Goal: Task Accomplishment & Management: Manage account settings

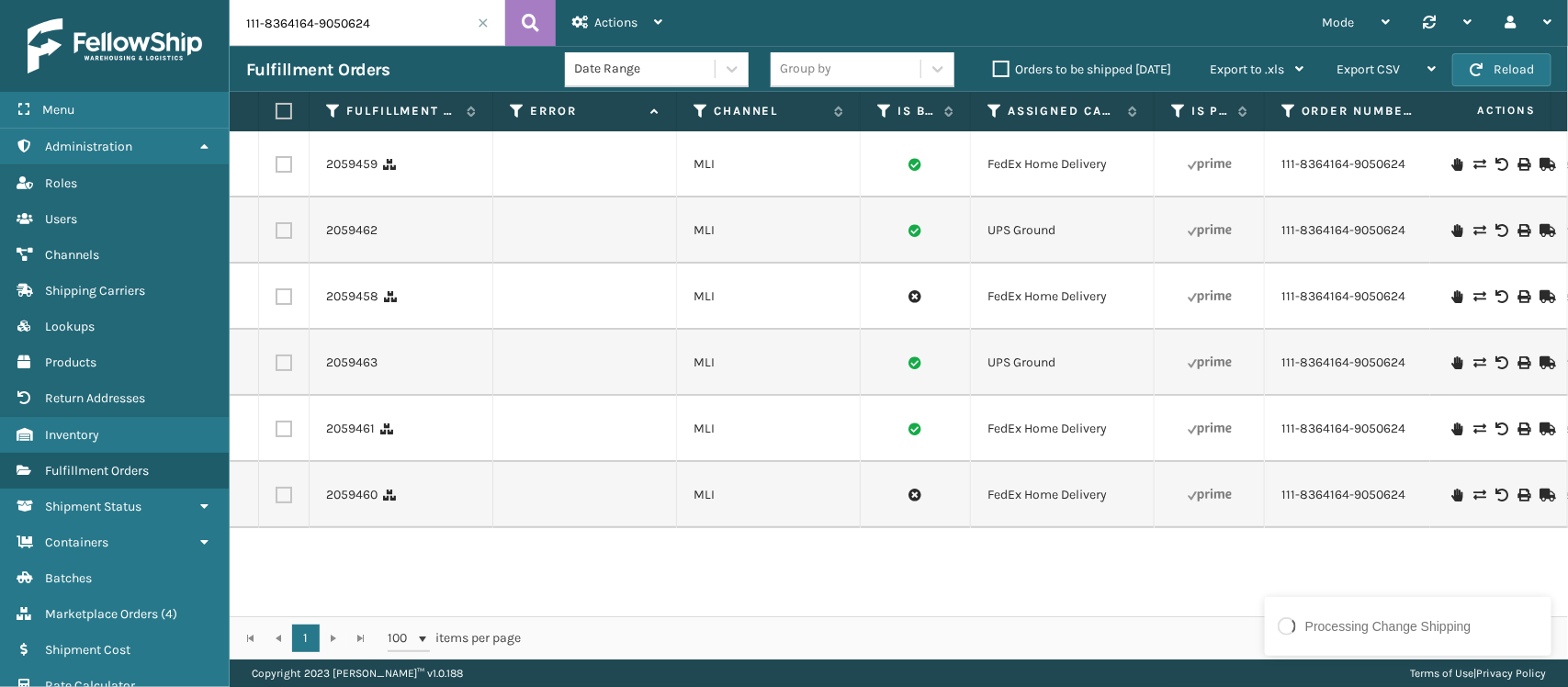
click at [396, 24] on input "111-8364164-9050624" at bounding box center [367, 23] width 275 height 46
paste input "4-0465416-153223"
type input "114-0465416-1532234"
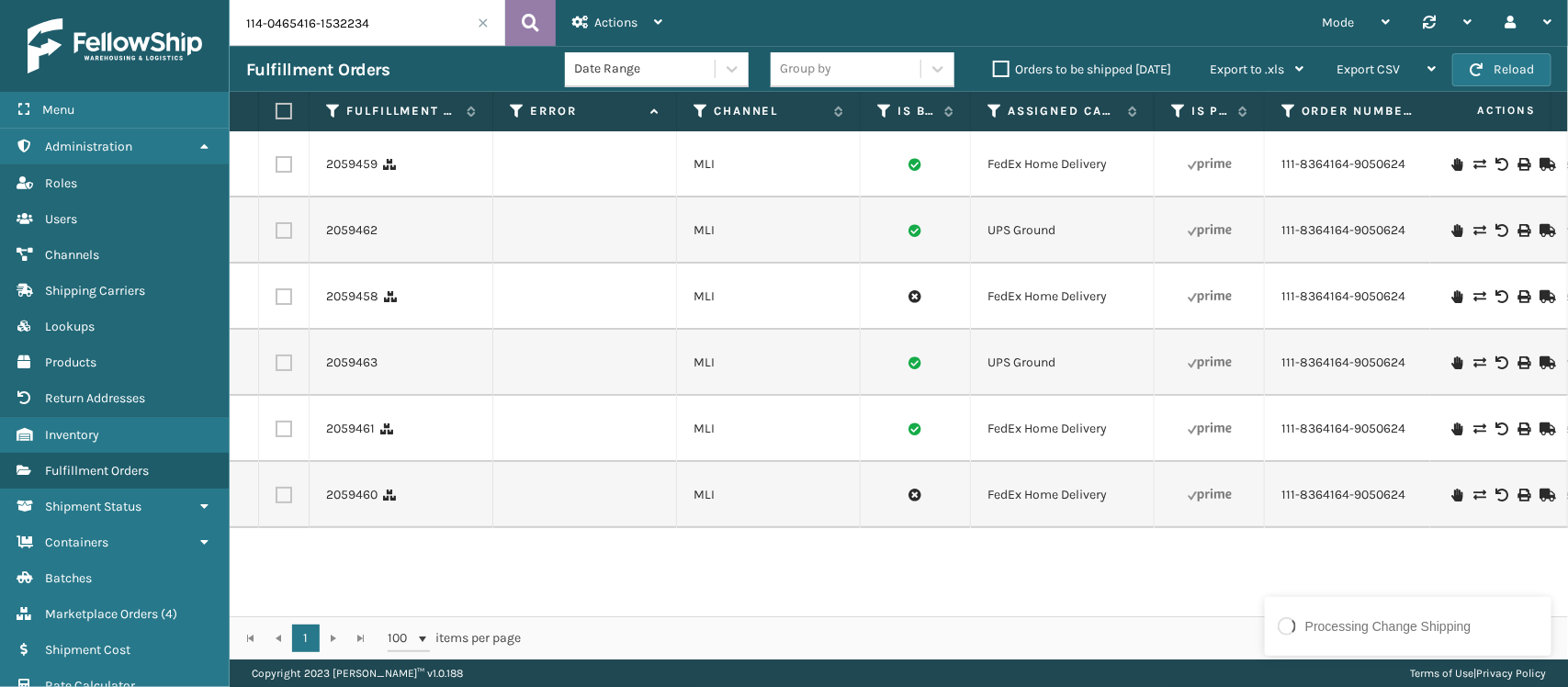
click at [531, 6] on button at bounding box center [531, 23] width 51 height 46
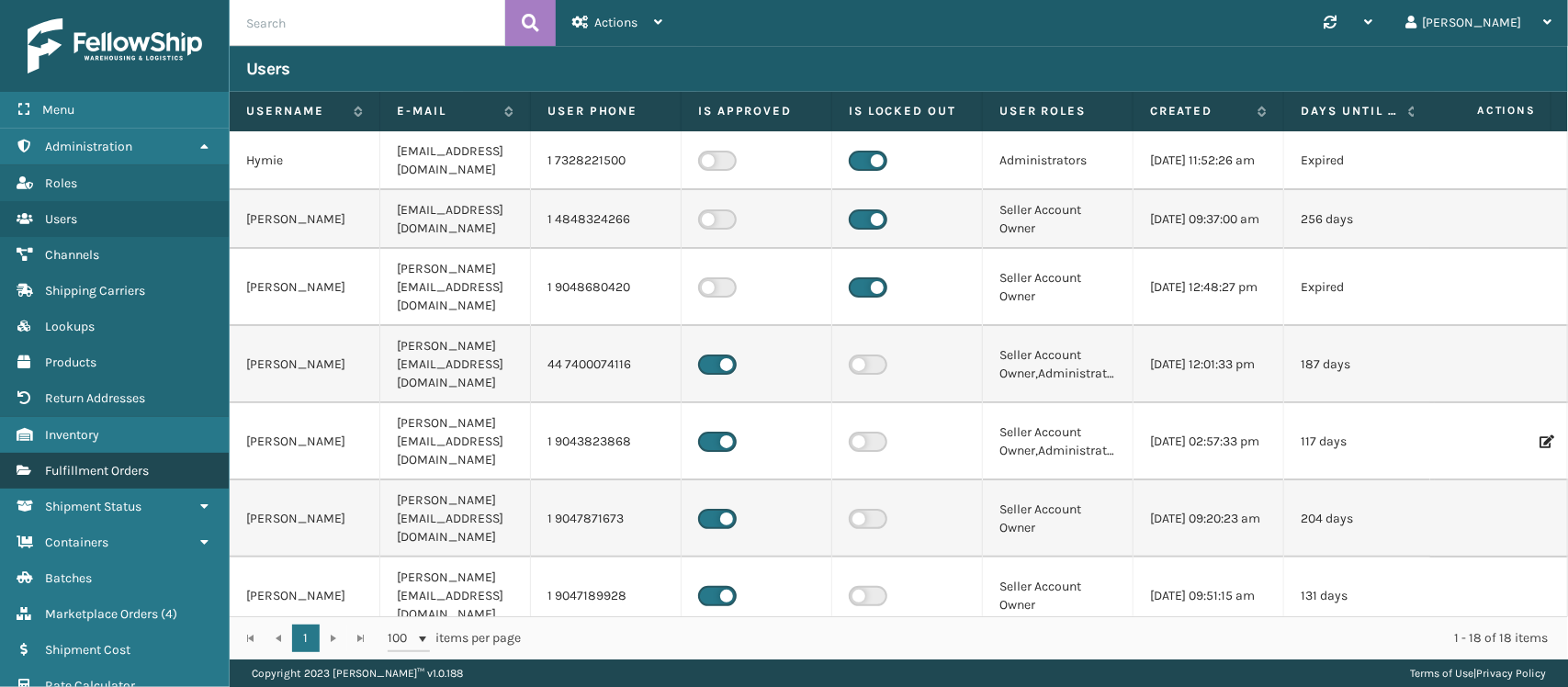
click at [112, 463] on span "Fulfillment Orders" at bounding box center [97, 471] width 104 height 16
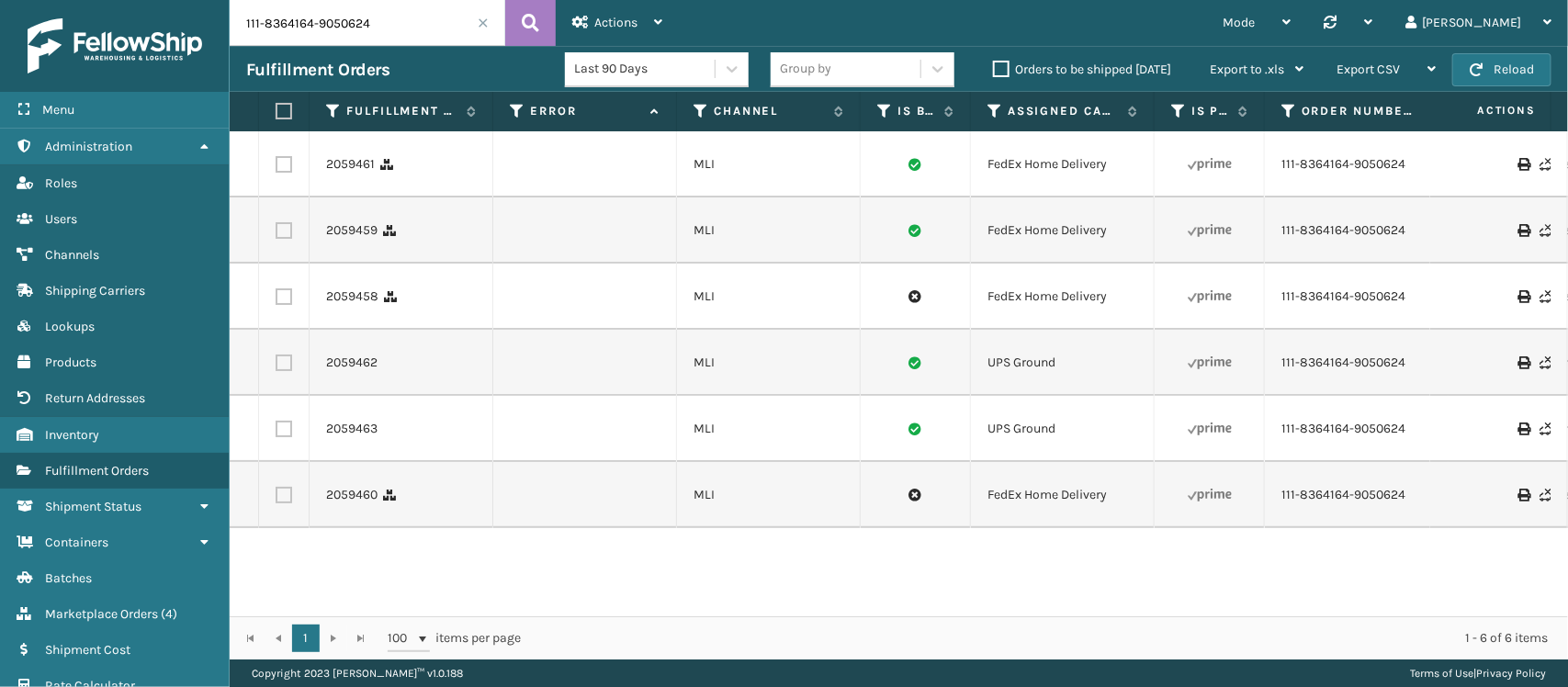
click at [355, 19] on input "111-8364164-9050624" at bounding box center [367, 23] width 275 height 46
paste input "4-0465416-153223"
type input "114-0465416-1532234"
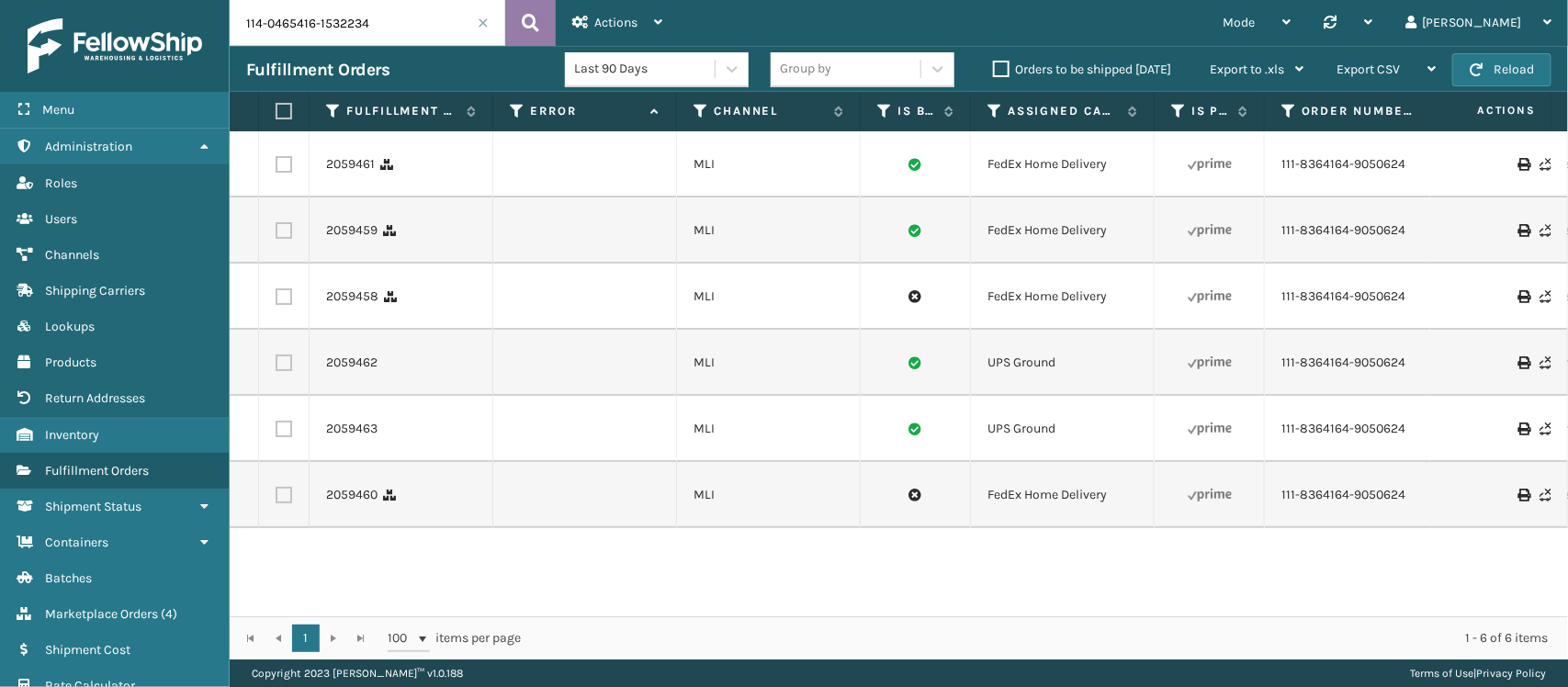
click at [534, 29] on icon at bounding box center [531, 23] width 18 height 28
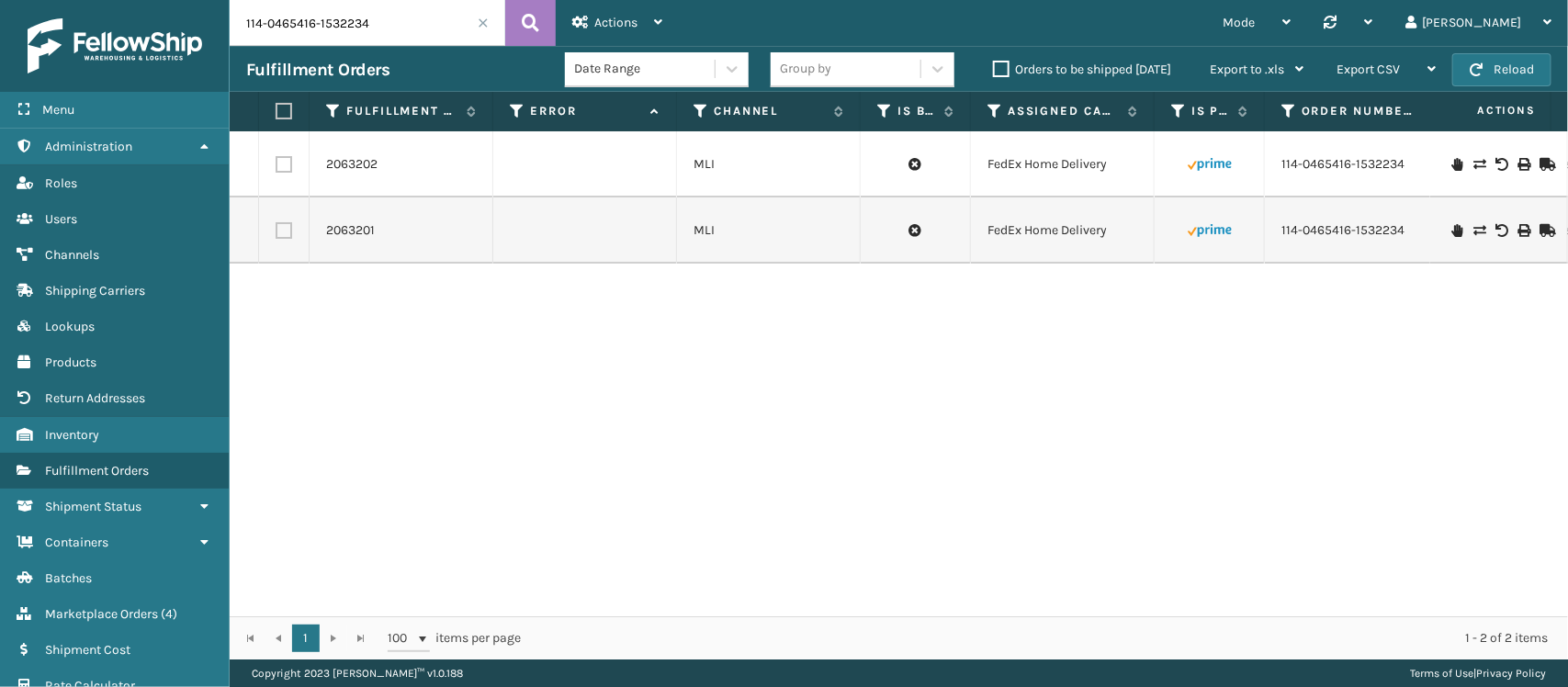
click at [292, 159] on td at bounding box center [284, 165] width 51 height 66
click at [286, 163] on label at bounding box center [283, 165] width 17 height 17
click at [276, 163] on input "checkbox" at bounding box center [275, 163] width 1 height 12
checkbox input "true"
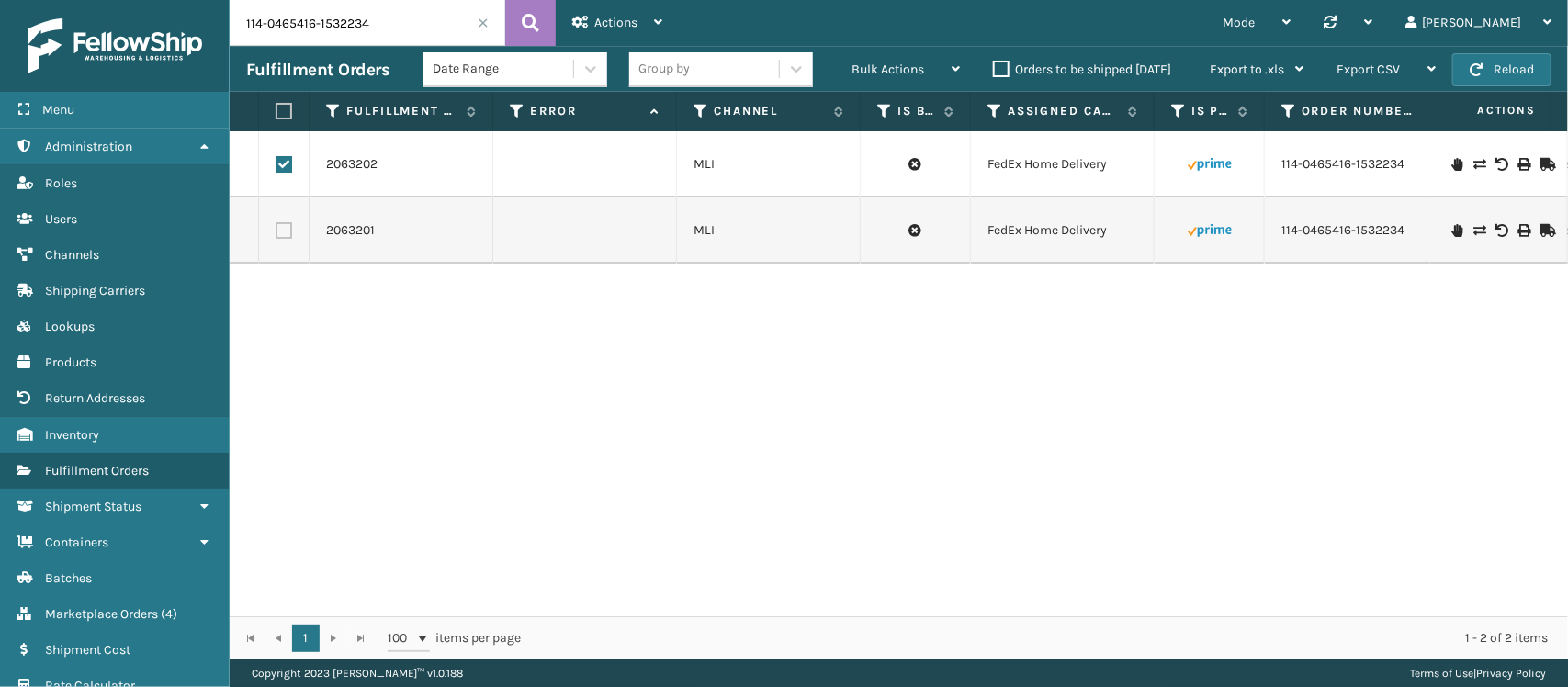
click at [283, 231] on label at bounding box center [283, 230] width 17 height 17
click at [276, 231] on input "checkbox" at bounding box center [275, 228] width 1 height 12
checkbox input "true"
click at [914, 67] on span "Bulk Actions" at bounding box center [888, 70] width 73 height 16
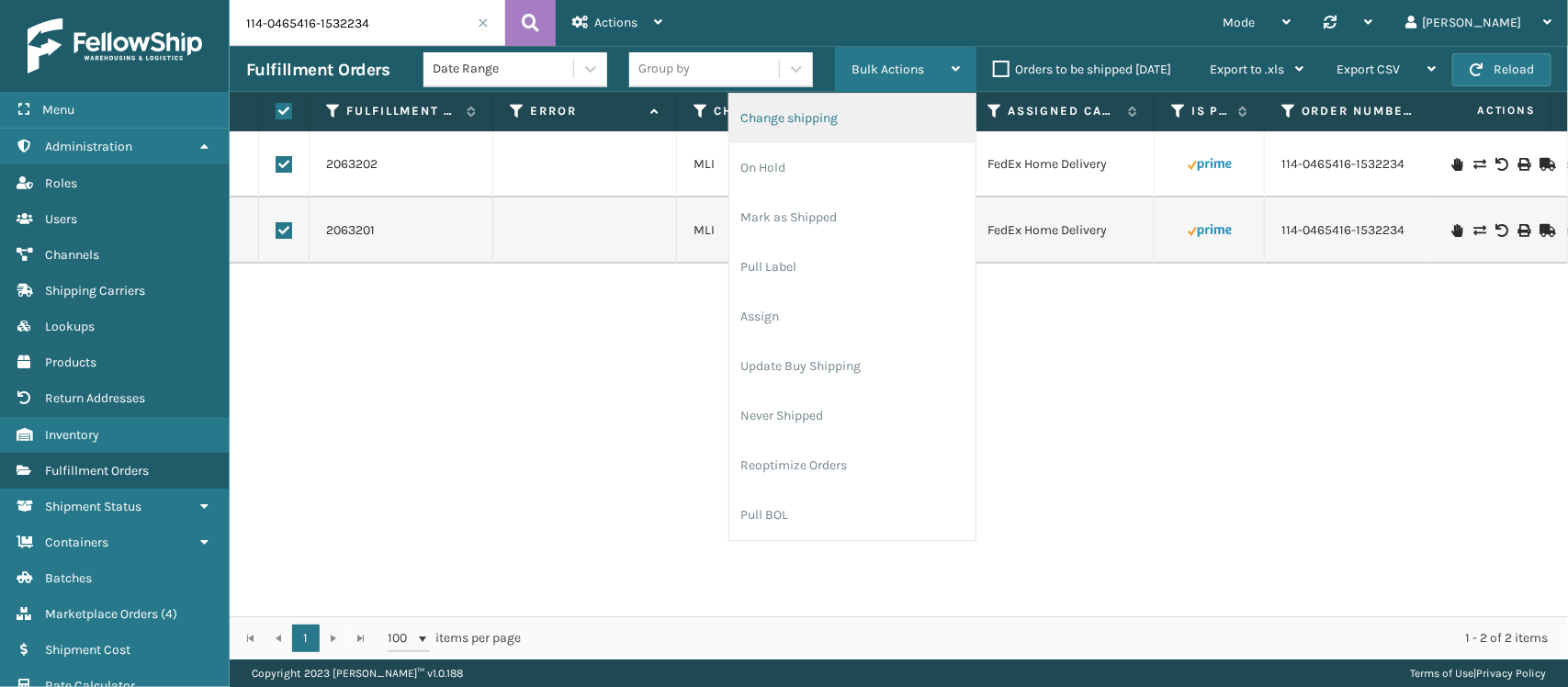
click at [868, 112] on li "Change shipping" at bounding box center [852, 119] width 246 height 50
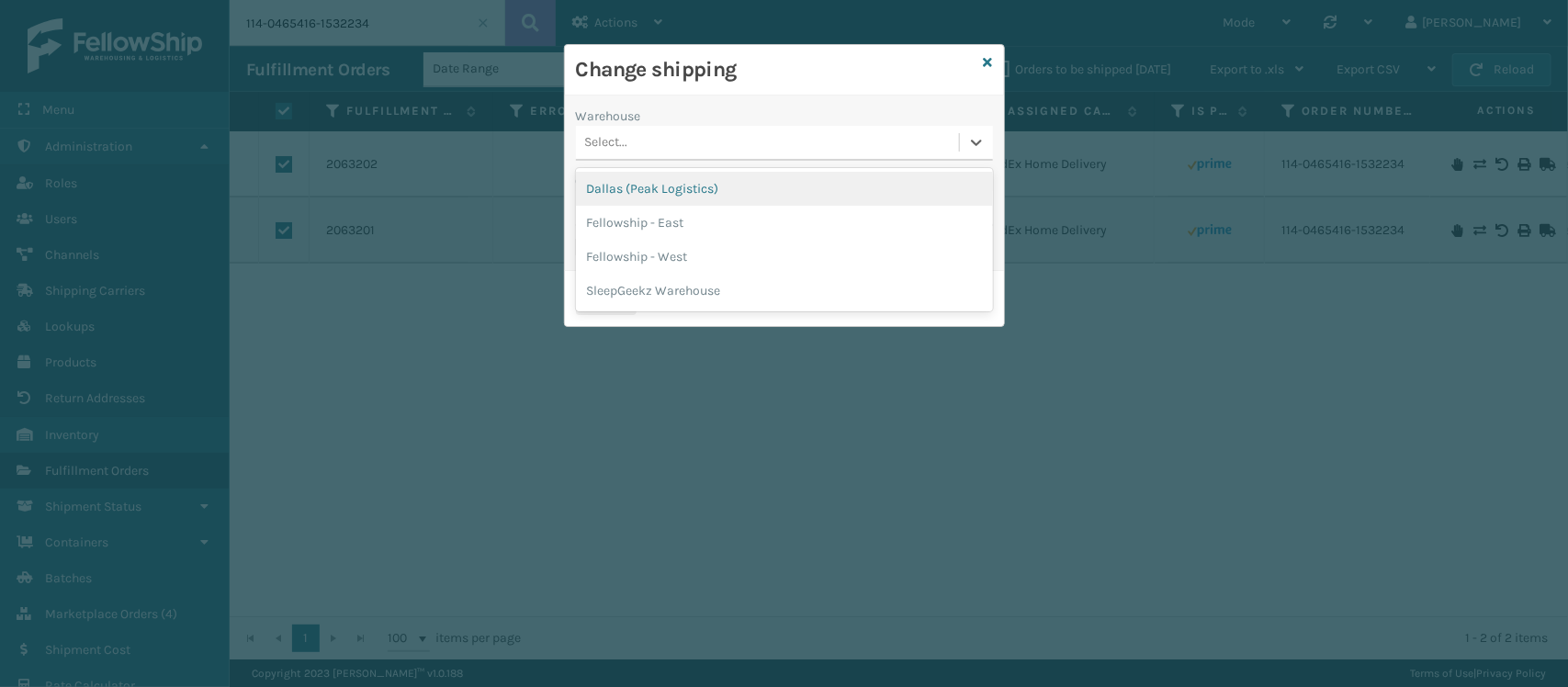
click at [751, 145] on div "Select..." at bounding box center [768, 143] width 383 height 30
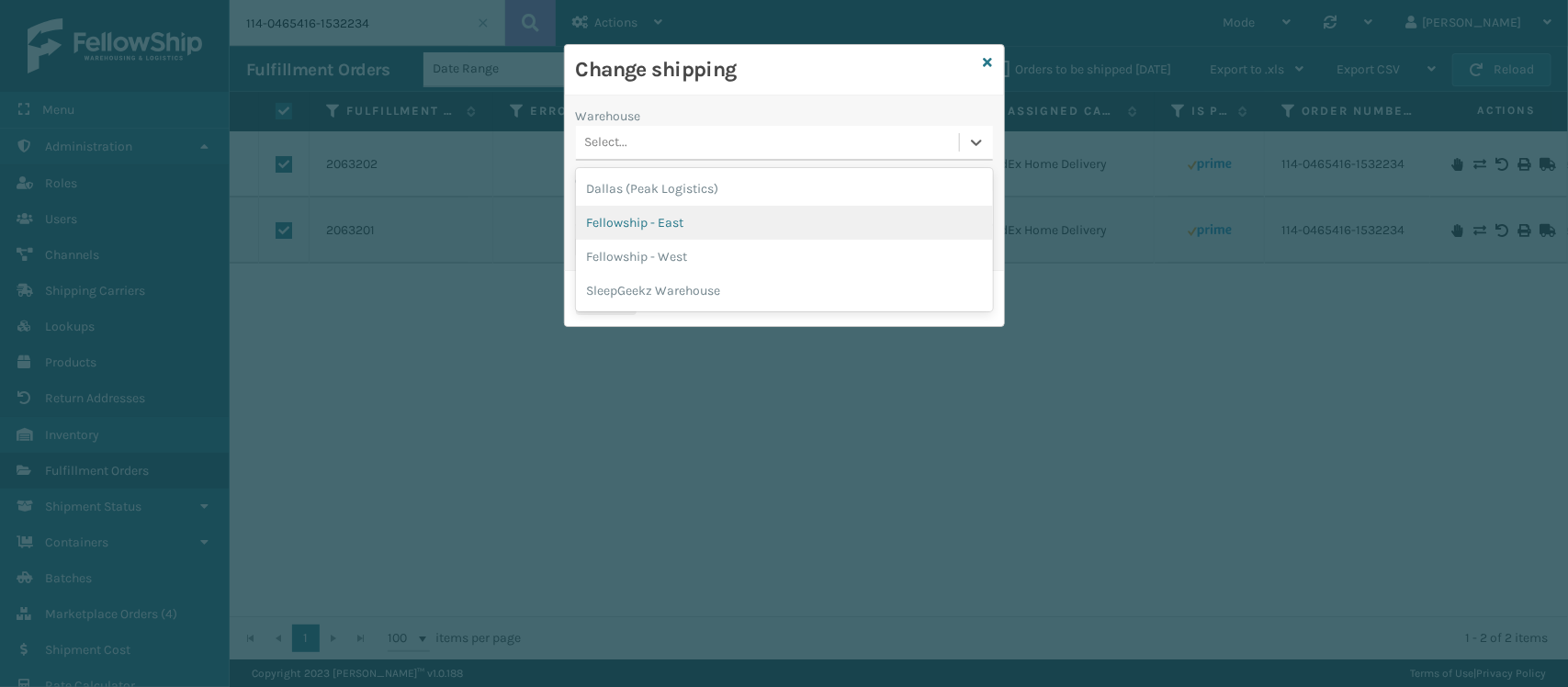
click at [707, 229] on div "Fellowship - East" at bounding box center [785, 222] width 417 height 34
click at [709, 211] on div "Select..." at bounding box center [768, 207] width 383 height 30
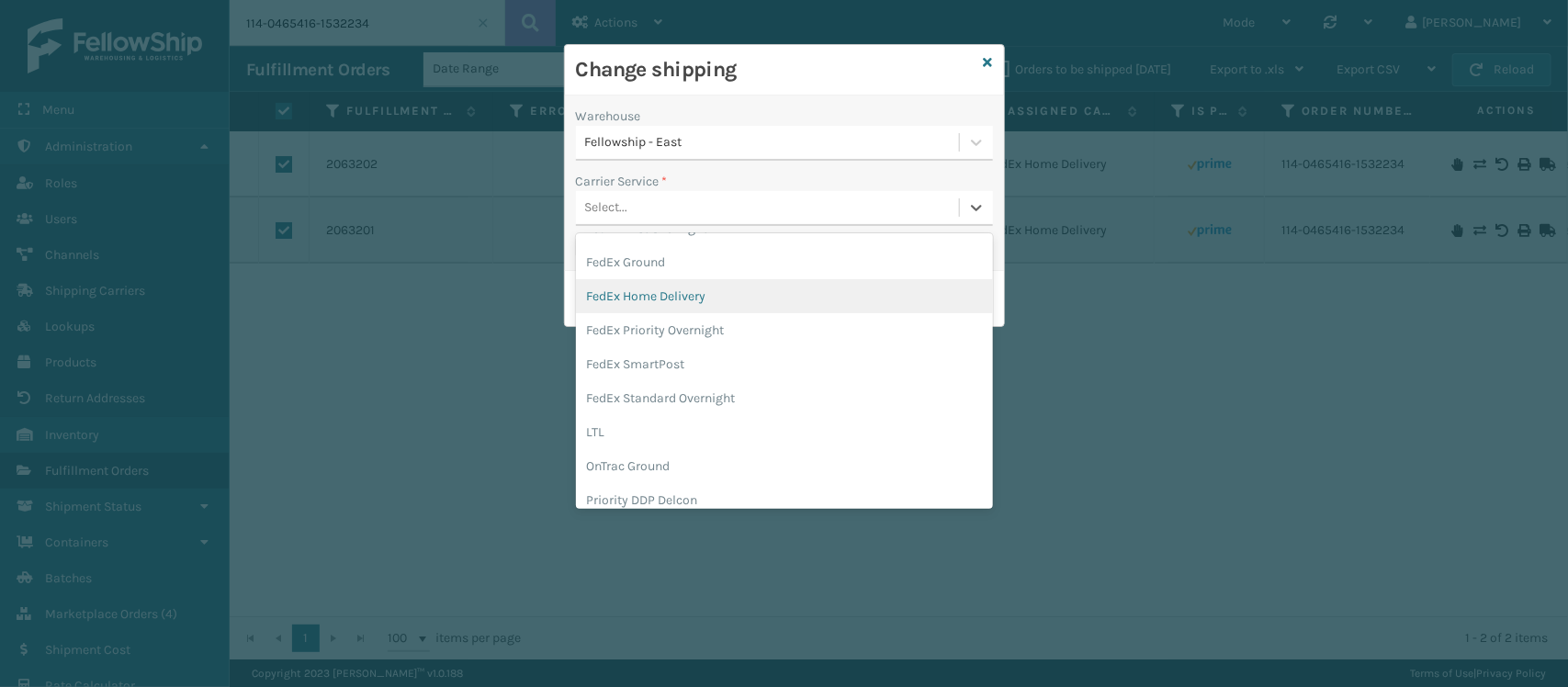
click at [713, 300] on div "FedEx Home Delivery" at bounding box center [785, 296] width 417 height 34
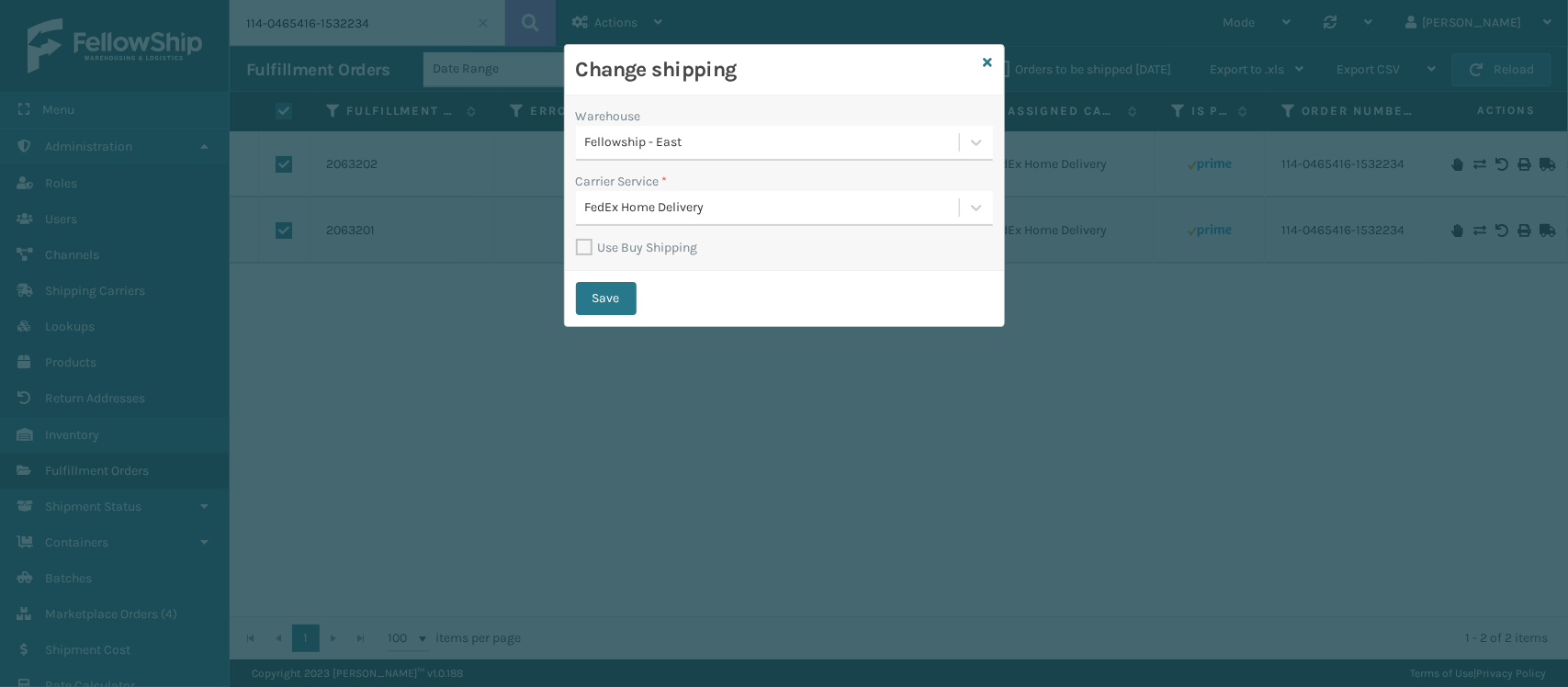
click at [592, 249] on label "Use Buy Shipping" at bounding box center [637, 247] width 123 height 16
click at [577, 238] on input "Use Buy Shipping" at bounding box center [577, 238] width 1 height 2
click at [626, 304] on button "Save" at bounding box center [606, 298] width 61 height 33
checkbox input "false"
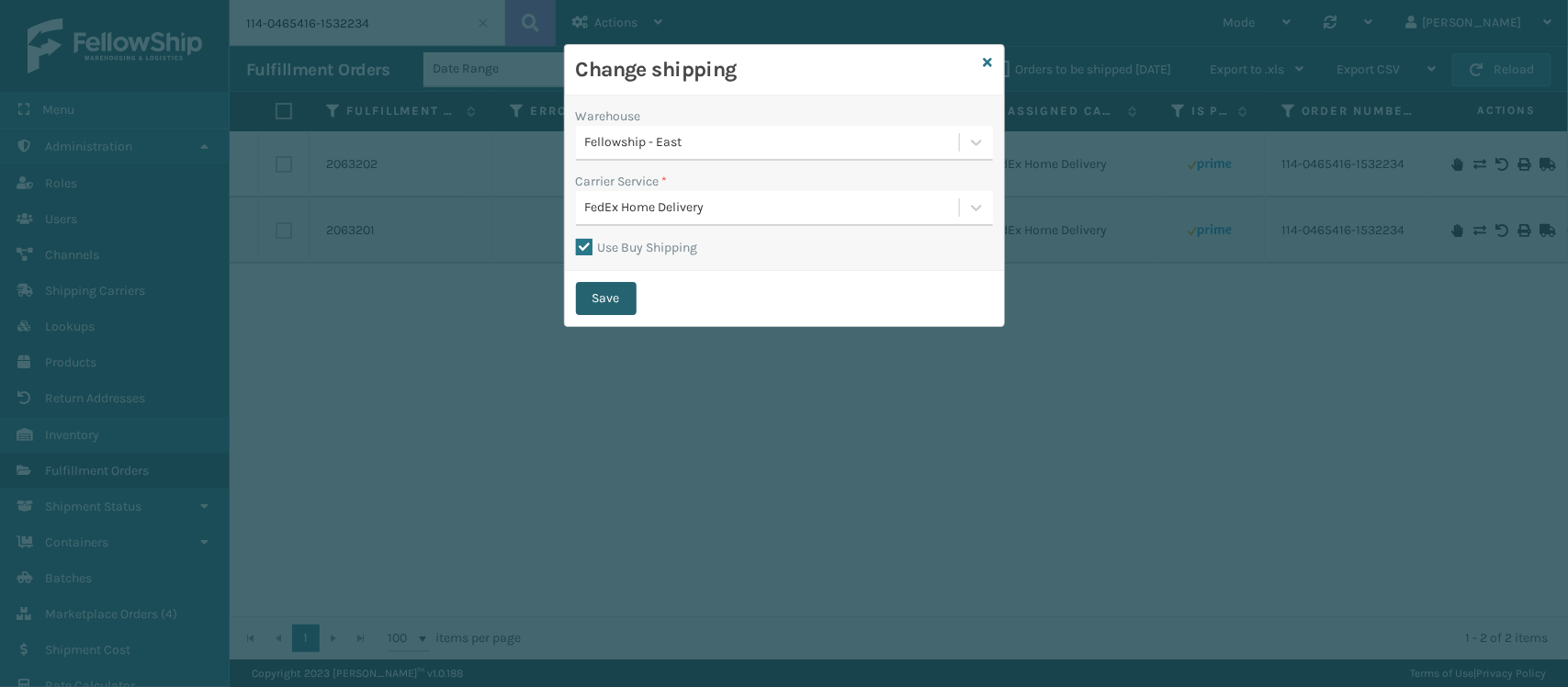
checkbox input "false"
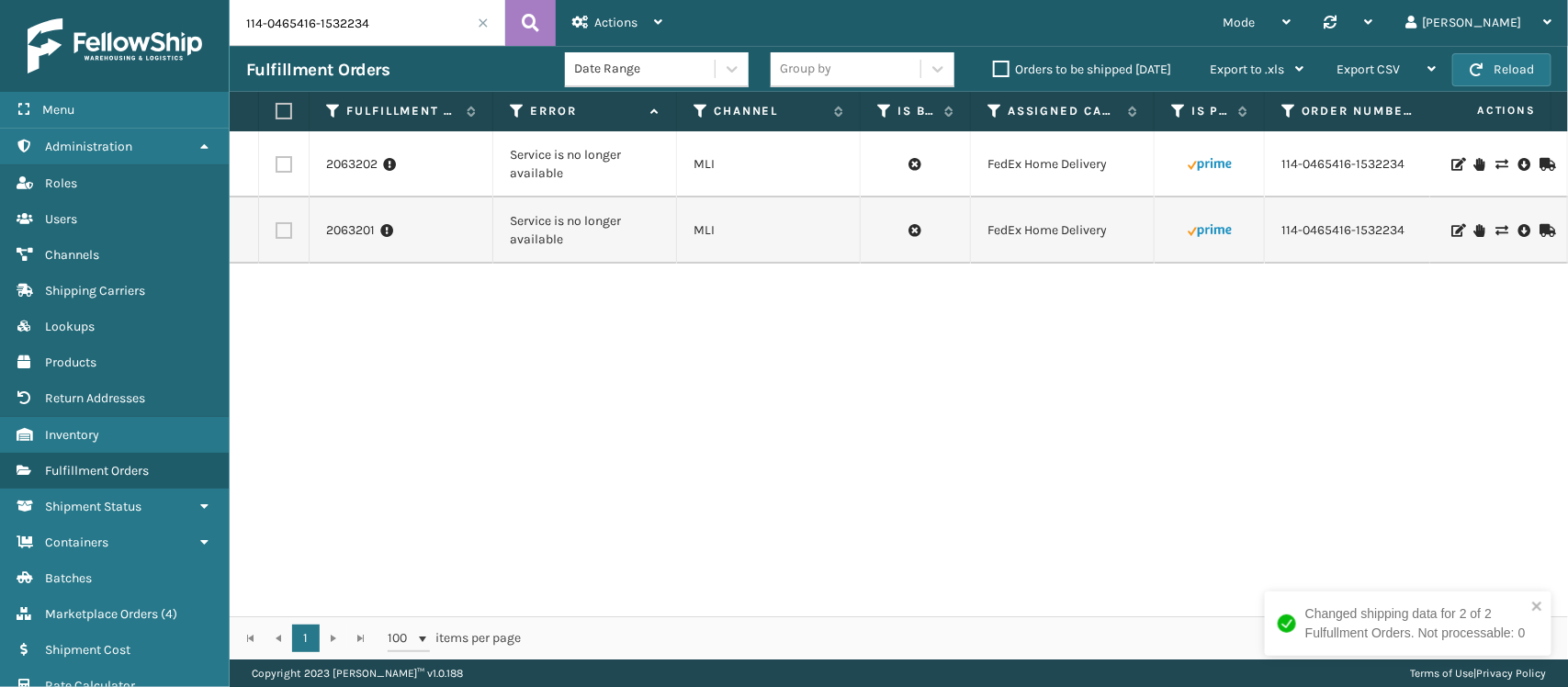
click at [283, 159] on label at bounding box center [283, 165] width 17 height 17
click at [276, 159] on input "checkbox" at bounding box center [275, 163] width 1 height 12
checkbox input "true"
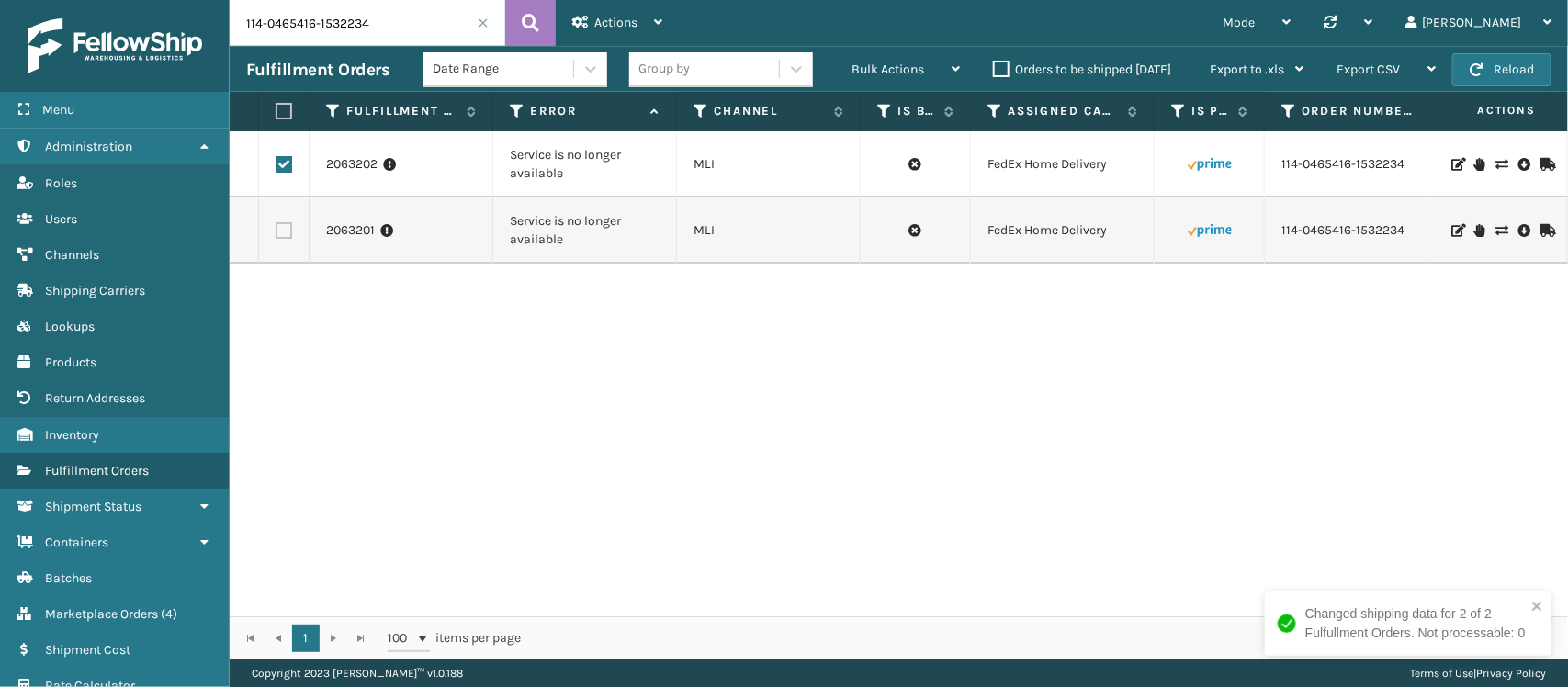
click at [281, 227] on label at bounding box center [283, 230] width 17 height 17
click at [276, 227] on input "checkbox" at bounding box center [275, 228] width 1 height 12
checkbox input "true"
click at [846, 75] on div "Bulk Actions Change shipping On Hold Mark as Shipped Pull Label Assign Update B…" at bounding box center [906, 70] width 142 height 46
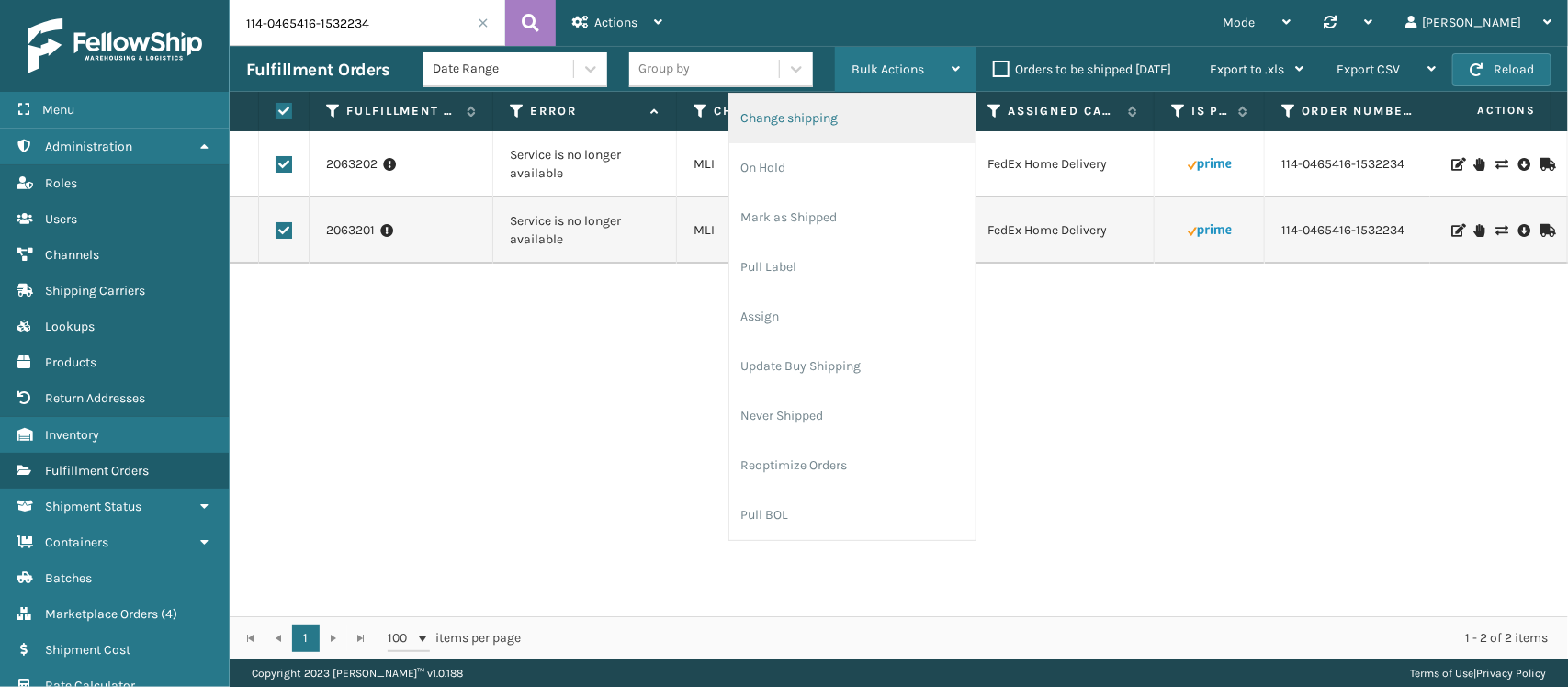
click at [889, 115] on li "Change shipping" at bounding box center [852, 119] width 246 height 50
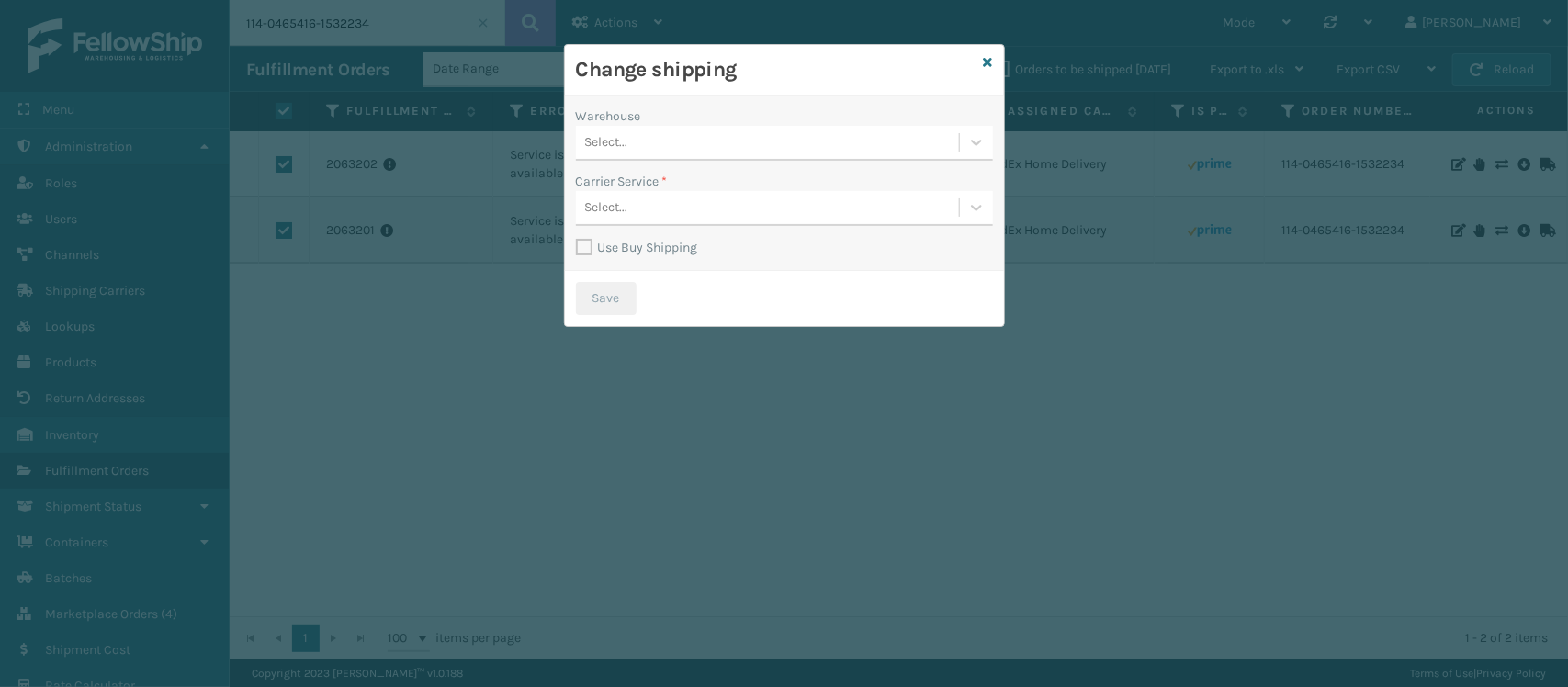
click at [793, 145] on div "Select..." at bounding box center [768, 143] width 383 height 30
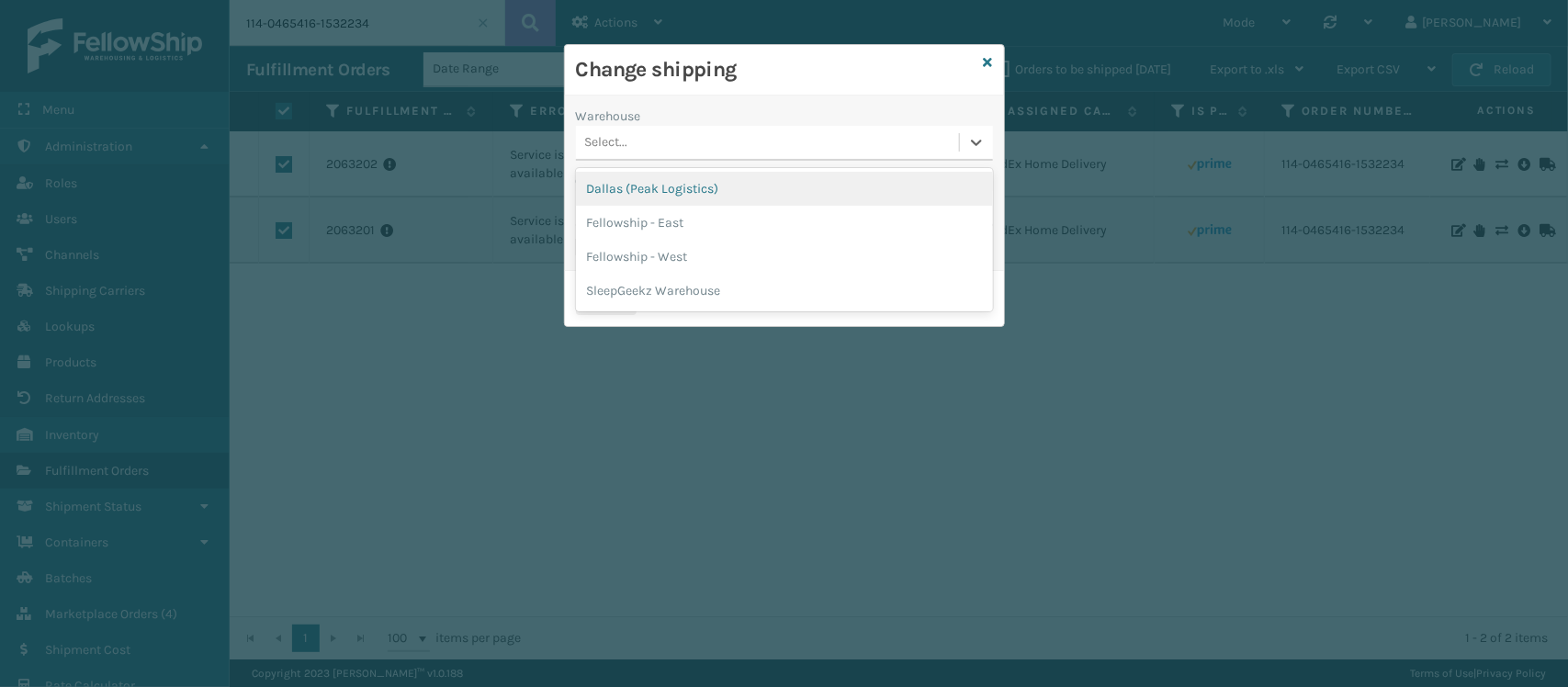
click at [758, 180] on div "Dallas (Peak Logistics)" at bounding box center [785, 188] width 417 height 34
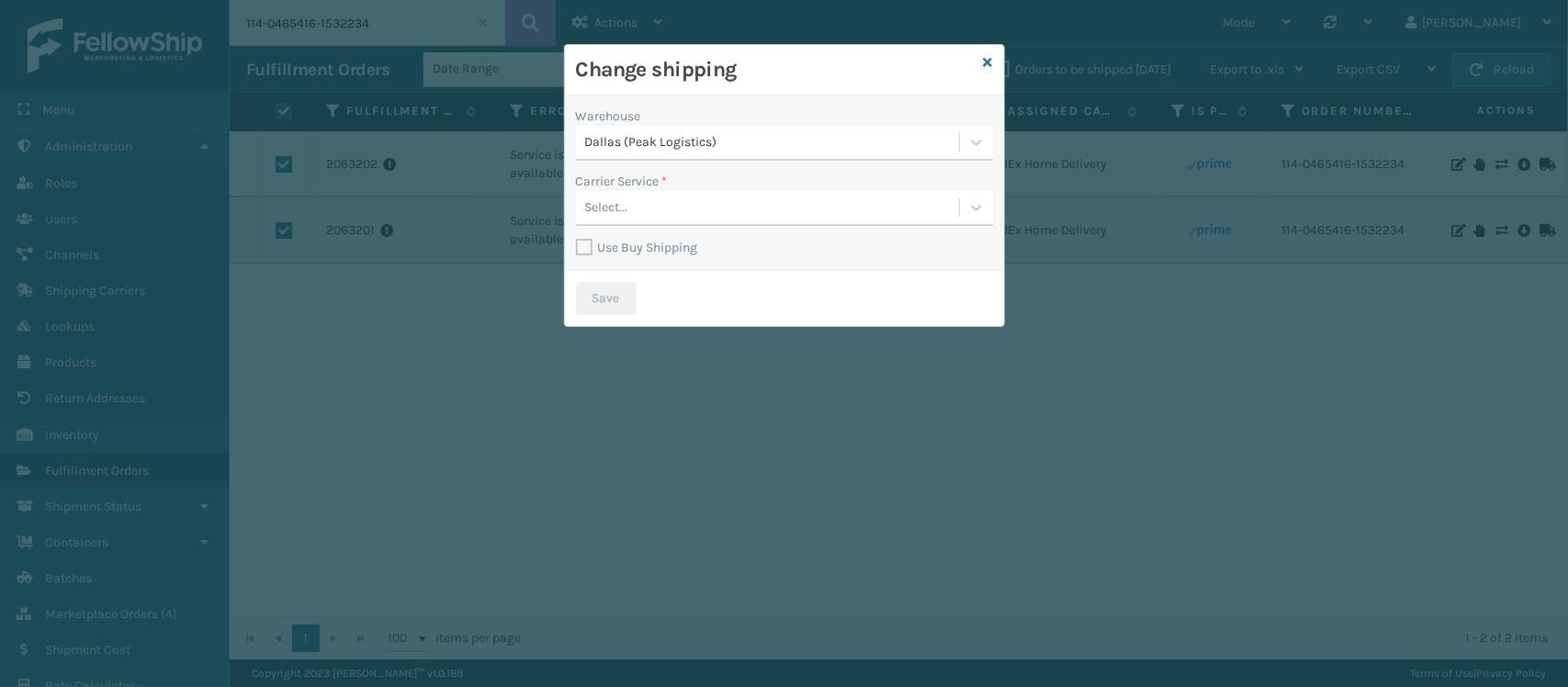
click at [584, 244] on label "Use Buy Shipping" at bounding box center [637, 247] width 123 height 16
click at [577, 238] on input "Use Buy Shipping" at bounding box center [577, 238] width 1 height 2
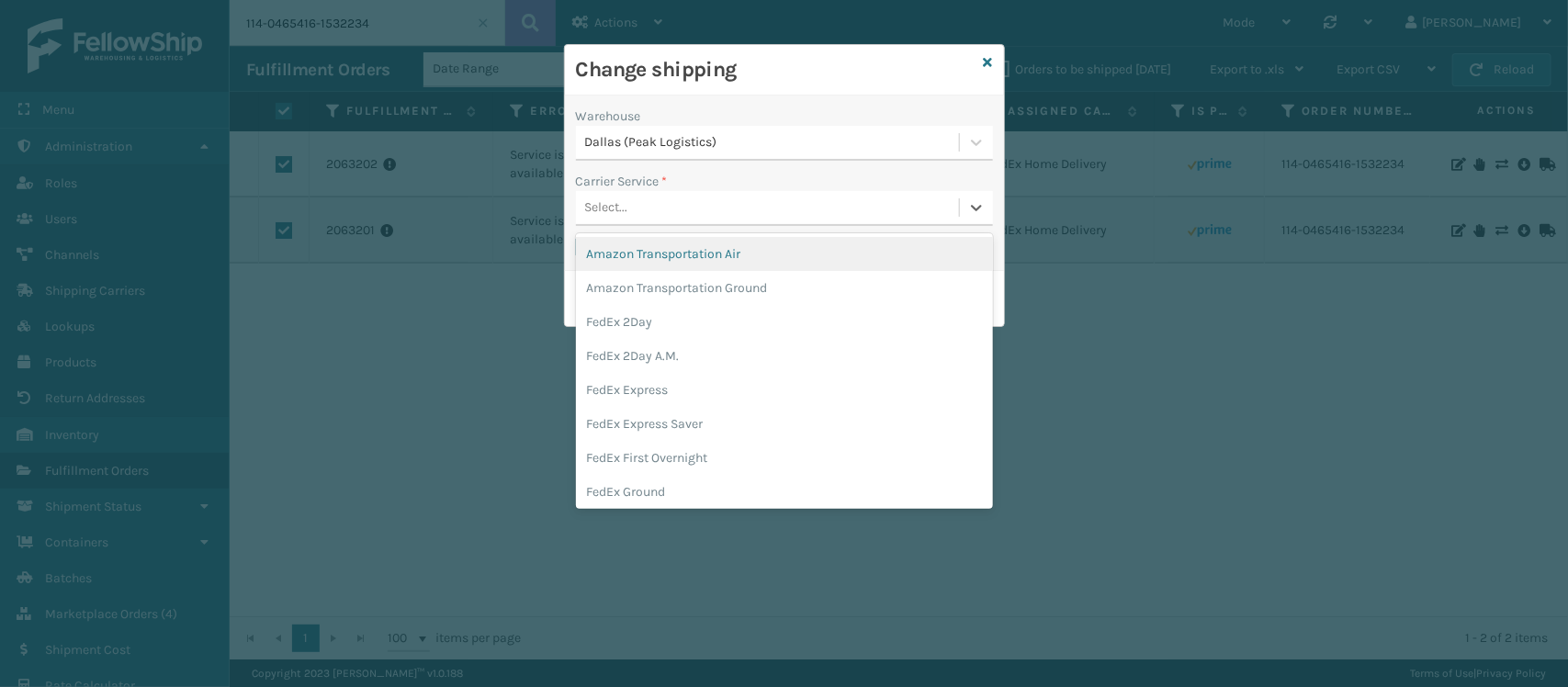
click at [750, 199] on div "Select..." at bounding box center [768, 207] width 383 height 30
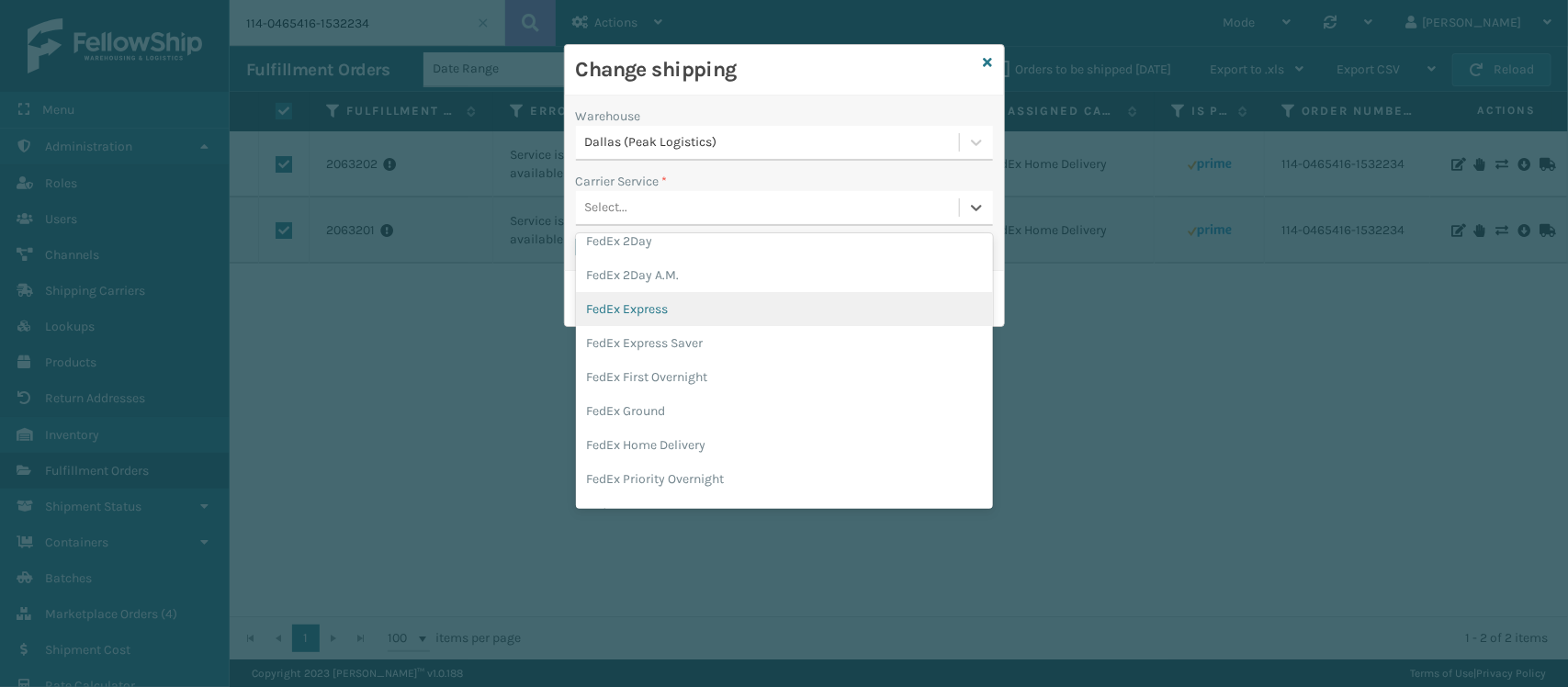
scroll to position [115, 0]
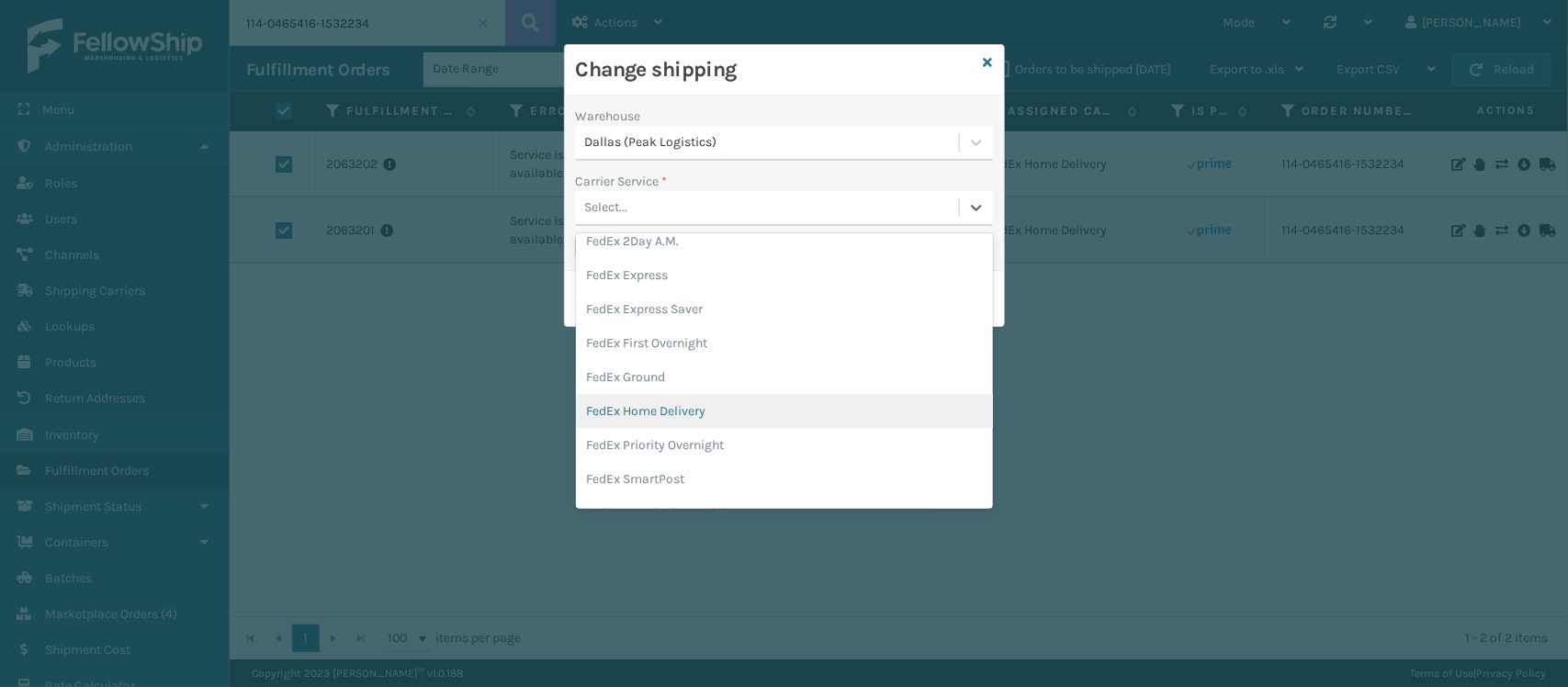
click at [745, 412] on div "FedEx Home Delivery" at bounding box center [785, 411] width 417 height 34
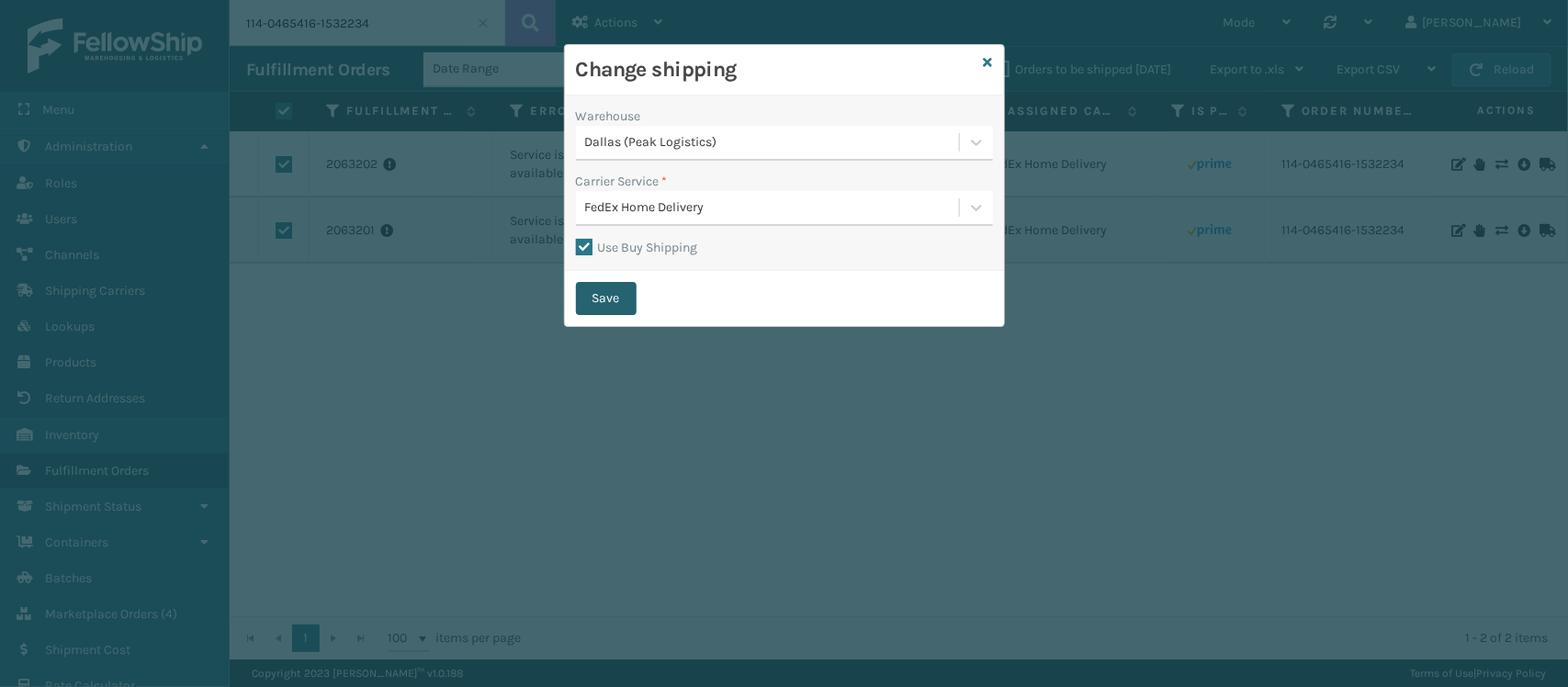
click at [603, 301] on button "Save" at bounding box center [606, 298] width 61 height 33
checkbox input "false"
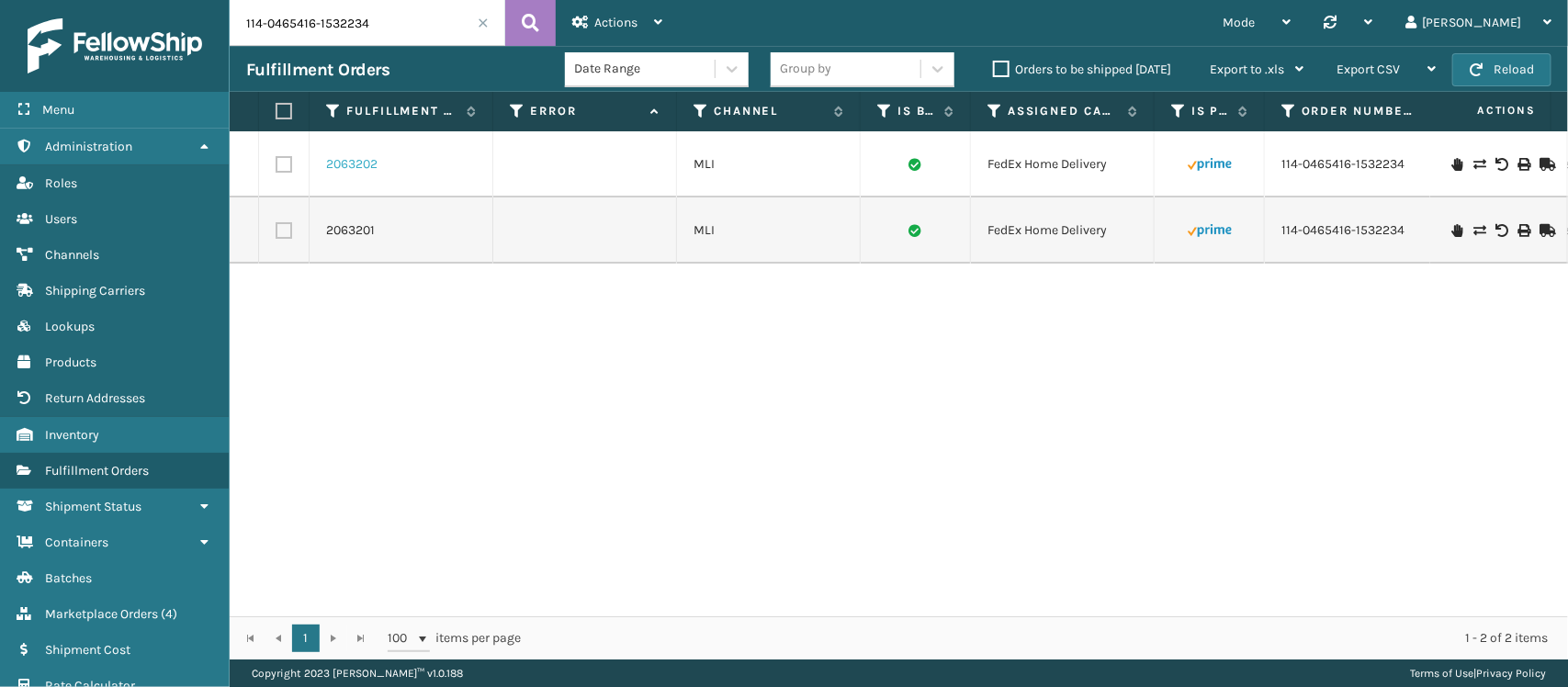
click at [349, 157] on link "2063202" at bounding box center [352, 165] width 52 height 18
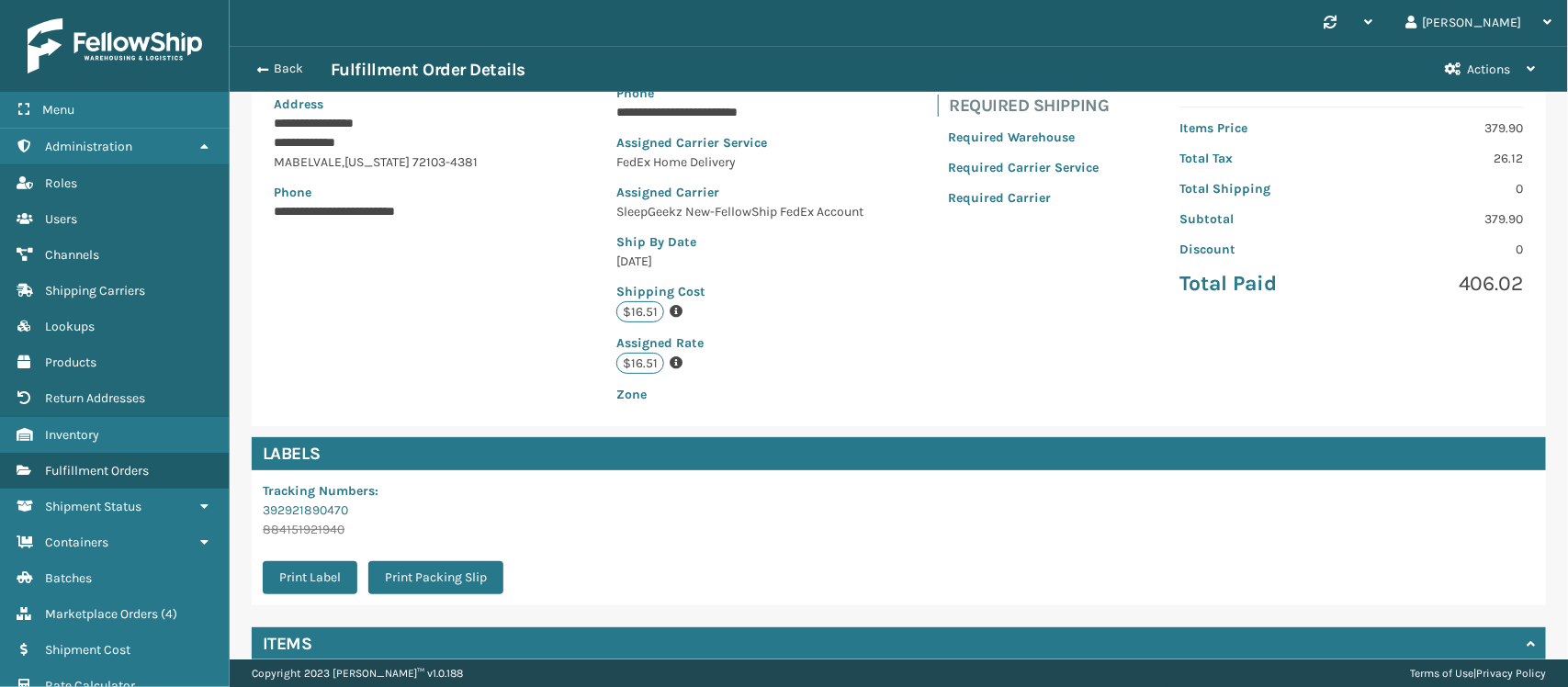
scroll to position [419, 0]
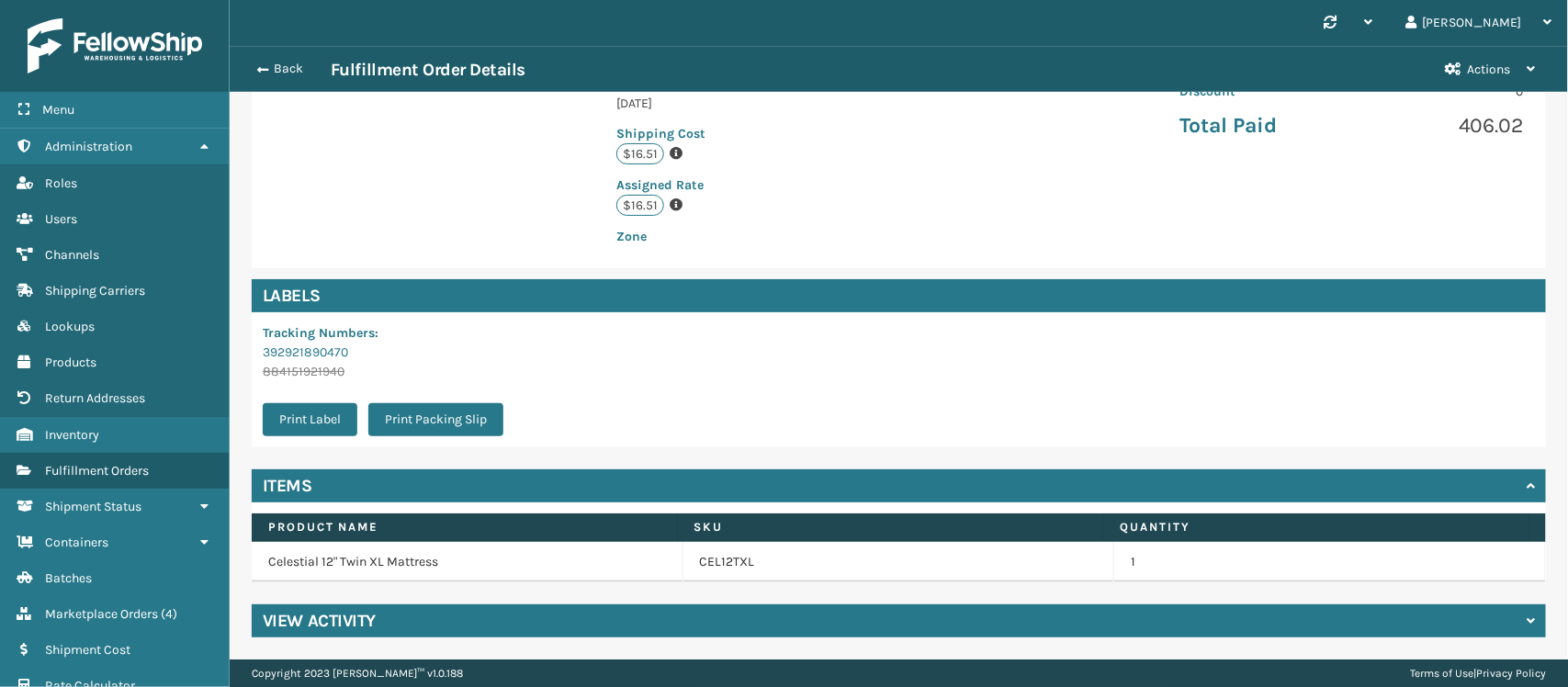
click at [520, 622] on div "View Activity" at bounding box center [899, 620] width 1295 height 33
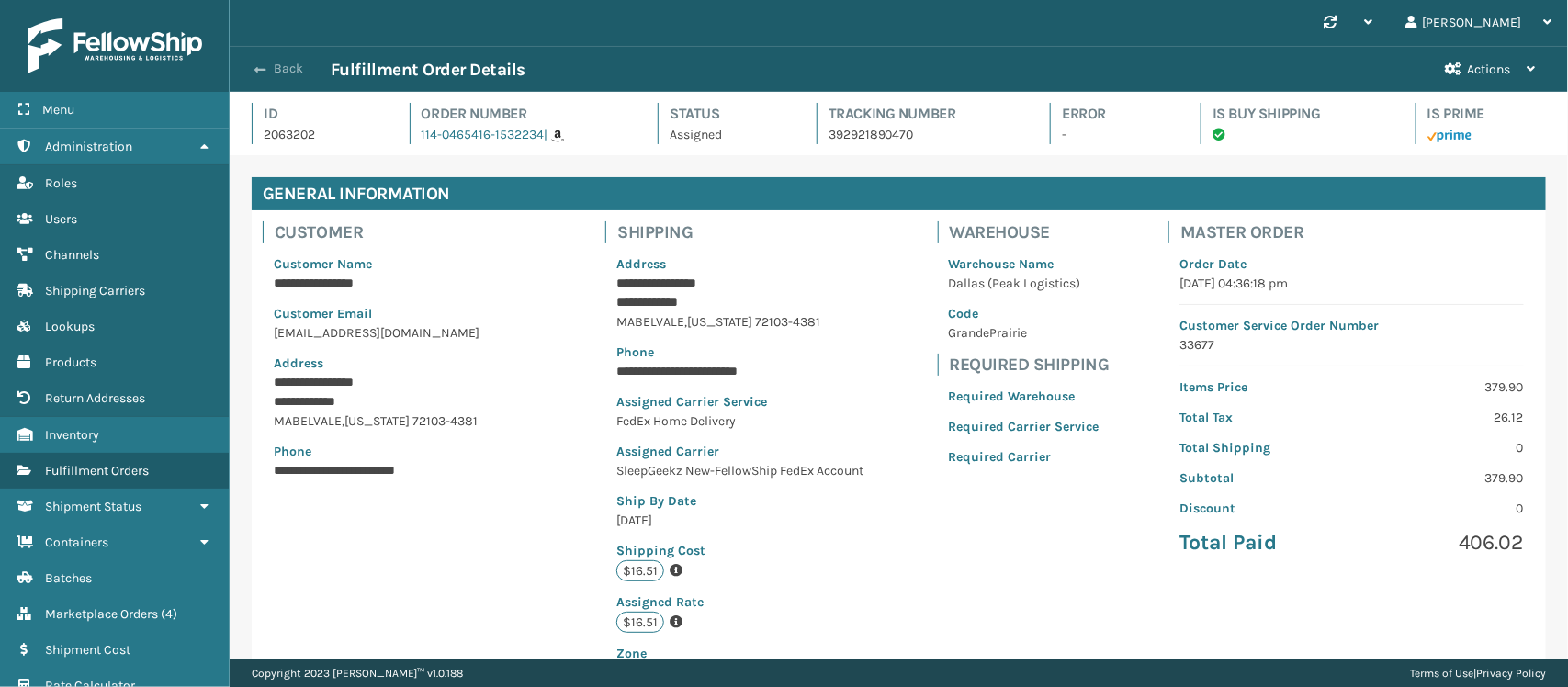
click at [277, 70] on button "Back" at bounding box center [288, 69] width 85 height 17
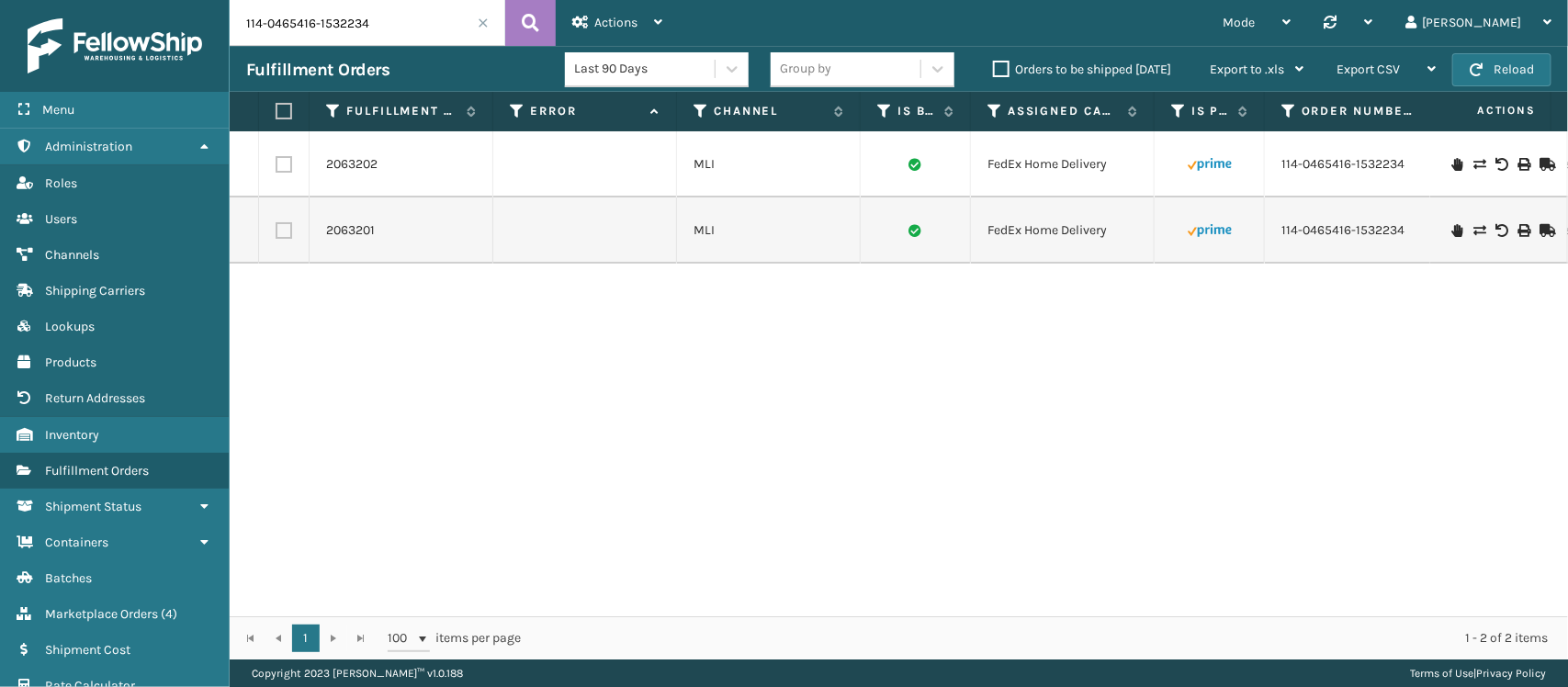
click at [366, 38] on input "114-0465416-1532234" at bounding box center [367, 23] width 275 height 46
paste input "2-5491214-2800227"
type input "112-5491214-2800227"
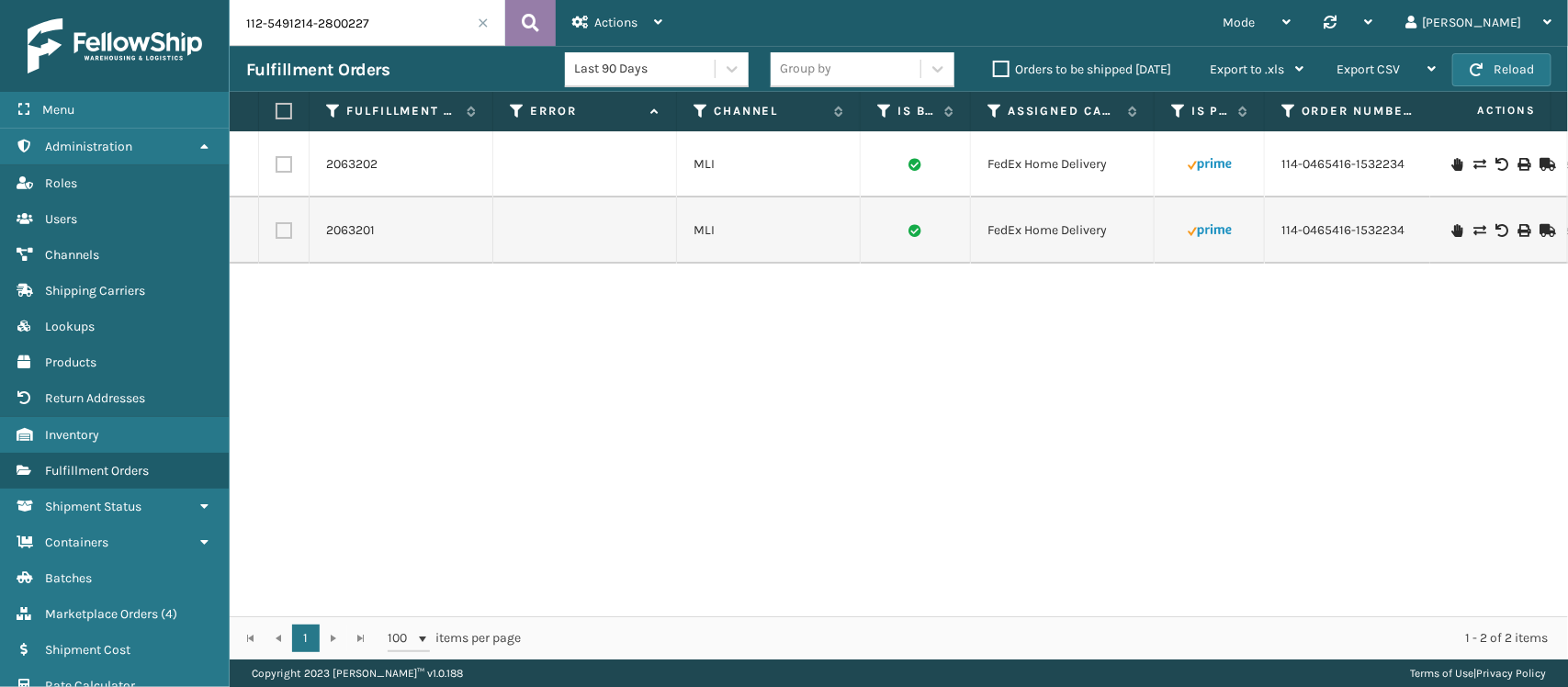
click at [531, 35] on icon at bounding box center [531, 23] width 18 height 28
click at [355, 171] on link "2063577" at bounding box center [351, 165] width 50 height 18
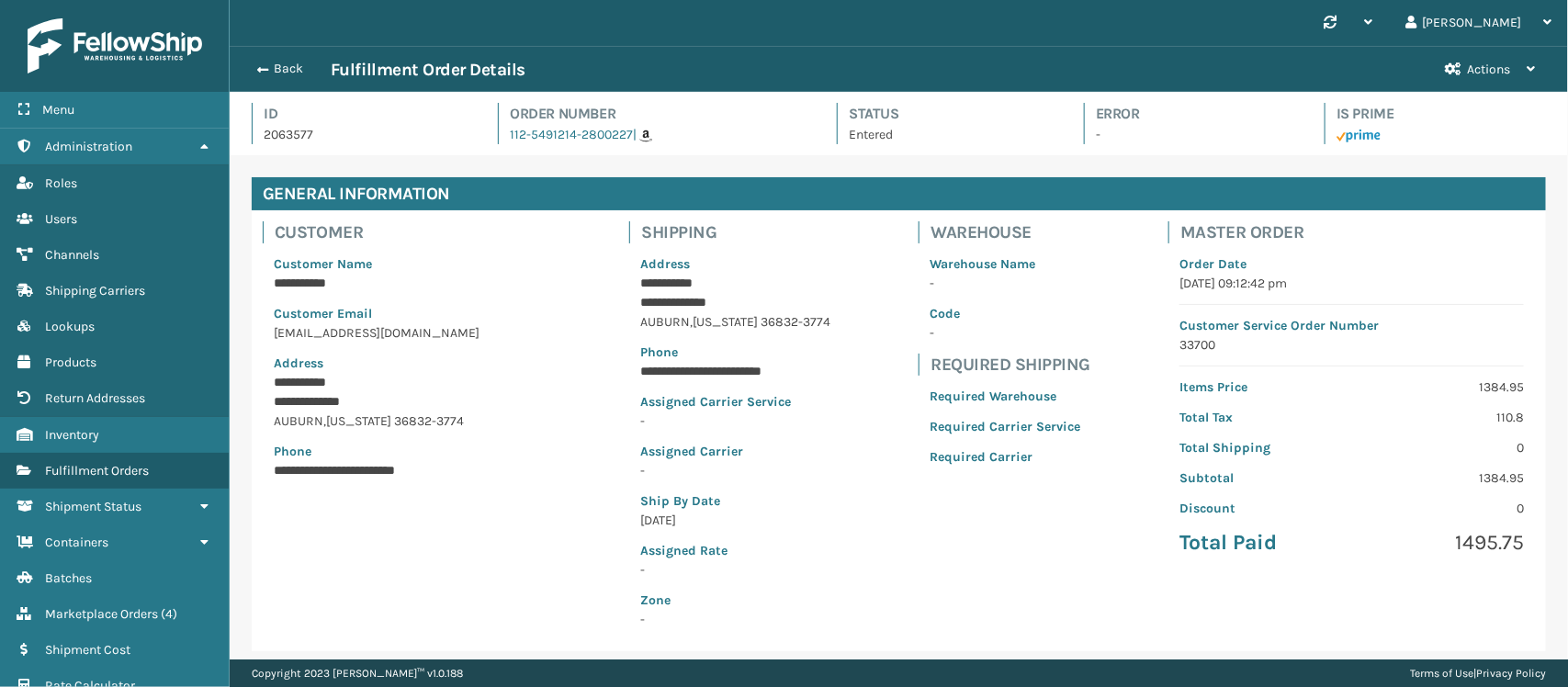
scroll to position [43, 1339]
click at [289, 69] on button "Back" at bounding box center [288, 69] width 85 height 17
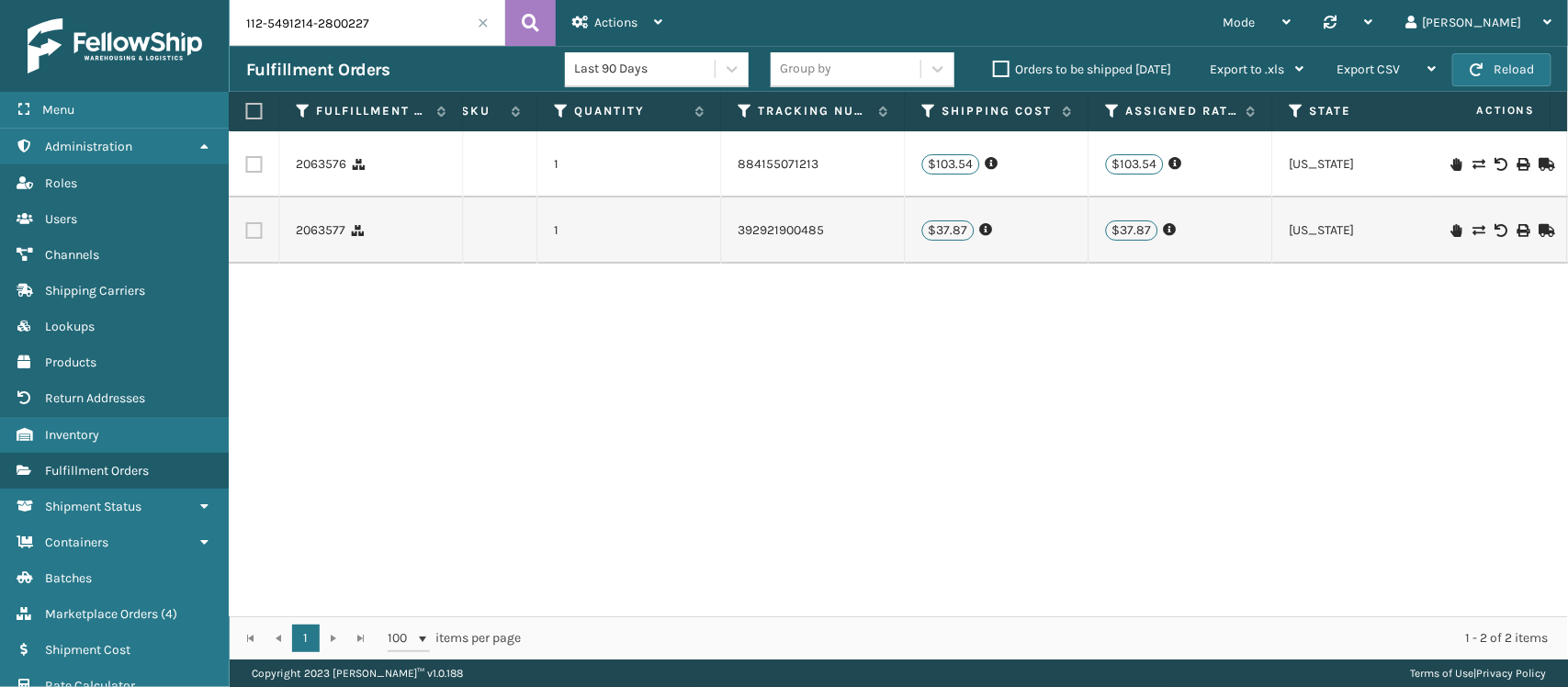
scroll to position [0, 1959]
